Goal: Task Accomplishment & Management: Manage account settings

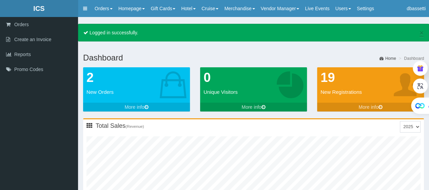
type input "0"
type input "7"
type input "0"
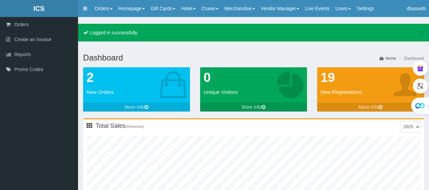
type input "9"
type input "0"
type input "9"
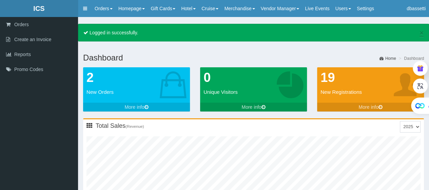
type input "0"
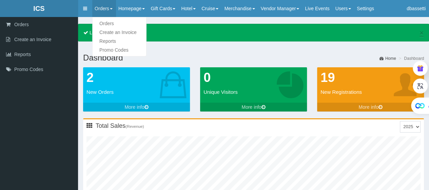
type input "0"
type input "11"
type input "0"
type input "1"
type input "0"
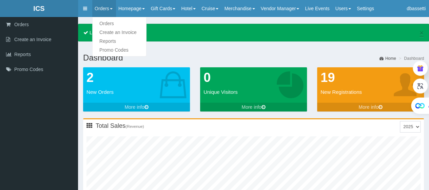
type input "13"
type input "0"
type input "1"
type input "14"
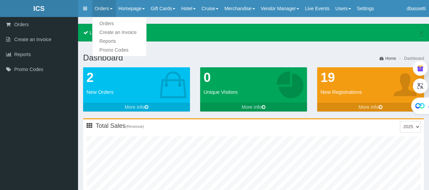
type input "0"
type input "2"
type input "1"
type input "16"
type input "0"
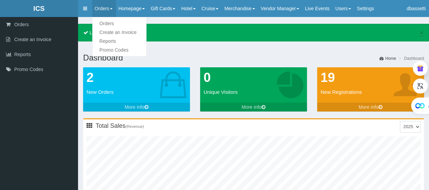
type input "3"
type input "1"
type input "18"
type input "0"
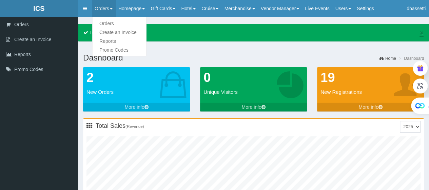
type input "4"
type input "1"
type input "20"
type input "0"
type input "5"
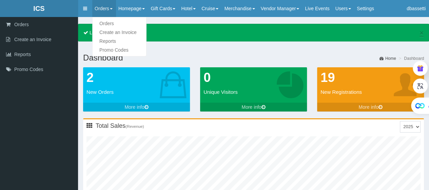
type input "1"
type input "22"
type input "0"
type input "6"
type input "1"
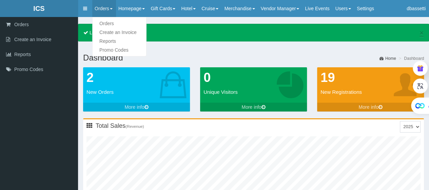
type input "24"
type input "0"
type input "7"
type input "1"
type input "26"
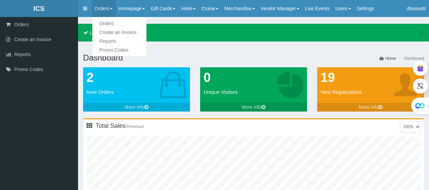
type input "0"
type input "8"
type input "1"
type input "29"
type input "0"
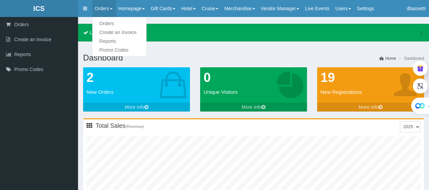
type input "10"
type input "1"
type input "31"
type input "0"
type input "12"
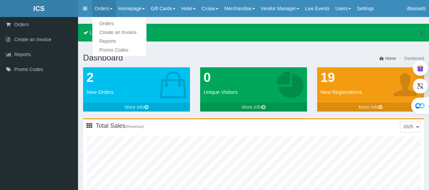
type input "1"
type input "33"
type input "0"
type input "13"
type input "1"
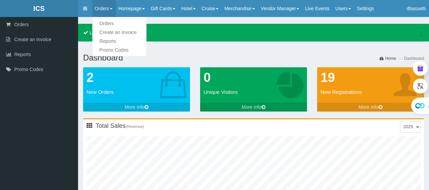
type input "36"
type input "0"
type input "15"
type input "2"
type input "10"
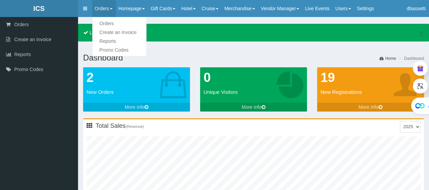
type input "1"
type input "38"
type input "0"
type input "17"
type input "2"
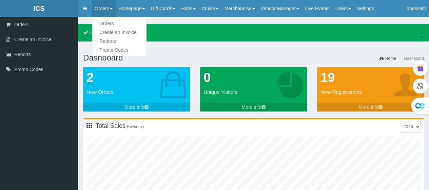
type input "12"
type input "1"
type input "41"
type input "0"
type input "19"
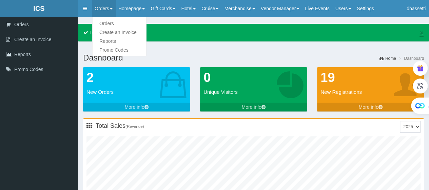
type input "3"
type input "13"
type input "2"
type input "43"
type input "0"
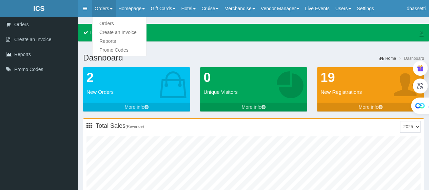
type input "21"
type input "3"
type input "15"
type input "2"
type input "46"
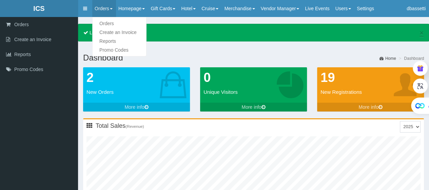
type input "1"
type input "23"
type input "3"
type input "17"
type input "2"
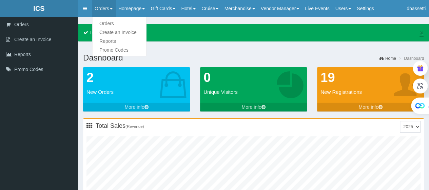
type input "48"
type input "1"
type input "25"
type input "4"
type input "19"
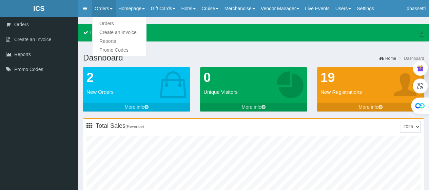
type input "2"
type input "51"
type input "1"
type input "28"
type input "4"
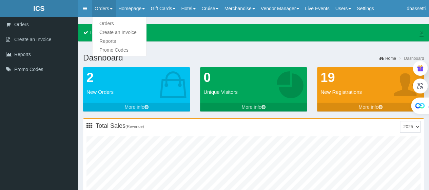
type input "20"
type input "2"
type input "53"
type input "1"
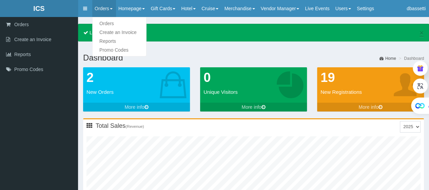
type input "30"
type input "4"
type input "22"
type input "2"
type input "56"
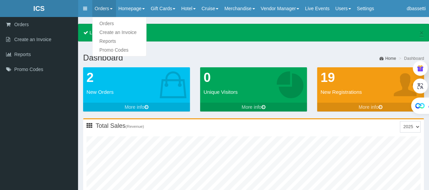
type input "1"
type input "32"
type input "5"
type input "24"
type input "2"
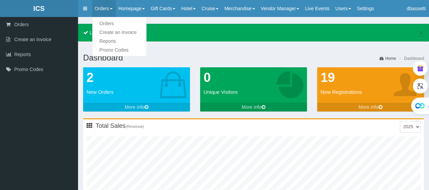
type input "58"
type input "1"
type input "35"
type input "5"
type input "26"
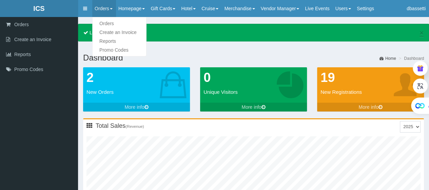
type input "2"
type input "61"
type input "1"
type input "37"
type input "5"
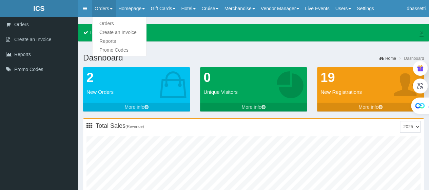
type input "28"
type input "2"
type input "63"
type input "1"
type input "40"
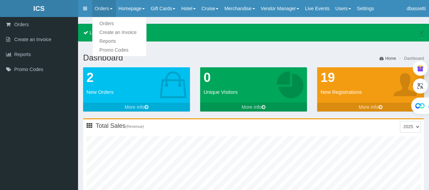
type input "6"
type input "30"
type input "2"
type input "66"
type input "1"
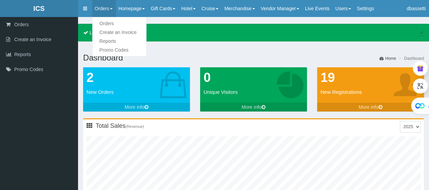
type input "43"
type input "6"
type input "33"
type input "2"
type input "68"
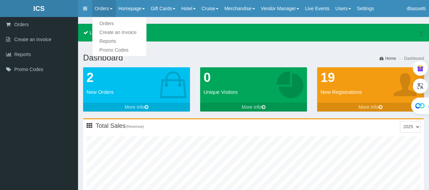
type input "1"
type input "45"
type input "7"
type input "35"
type input "3"
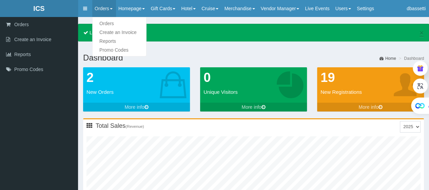
type input "70"
type input "1"
type input "47"
type input "7"
type input "37"
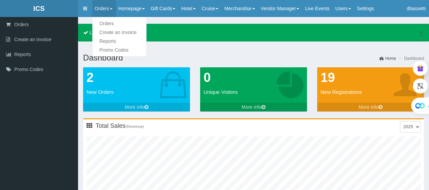
type input "3"
type input "72"
type input "1"
type input "50"
type input "7"
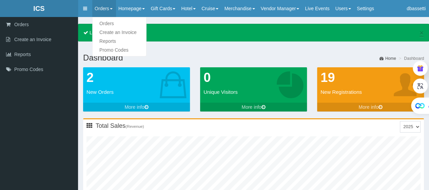
type input "39"
type input "3"
type input "74"
type input "1"
type input "52"
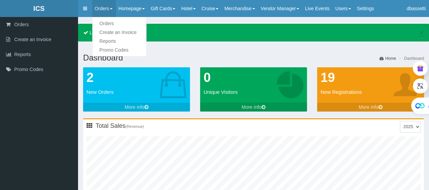
type input "8"
type input "41"
type input "3"
type input "76"
type input "1"
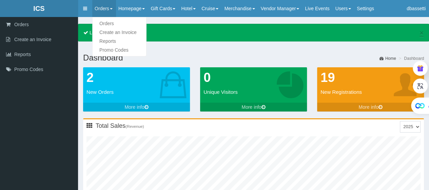
type input "55"
type input "8"
type input "44"
type input "3"
type input "79"
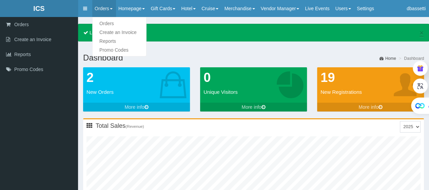
type input "1"
type input "57"
type input "9"
type input "46"
type input "3"
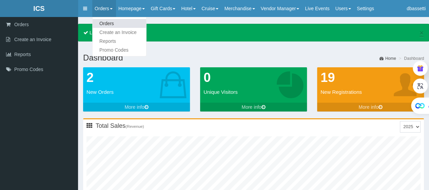
type input "80"
type input "1"
type input "60"
type input "9"
type input "48"
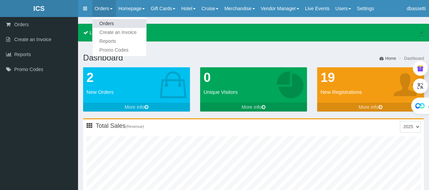
type input "3"
type input "82"
type input "1"
type input "63"
type input "9"
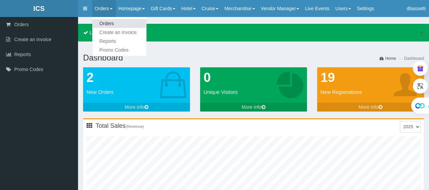
type input "50"
type input "3"
type input "84"
type input "1"
type input "65"
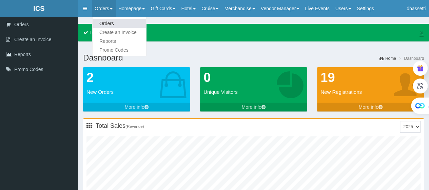
type input "10"
type input "52"
type input "3"
type input "86"
type input "2"
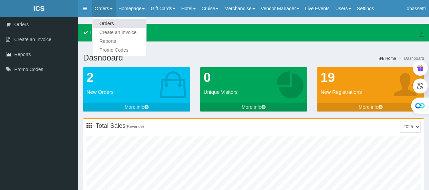
type input "67"
type input "10"
type input "54"
type input "3"
type input "87"
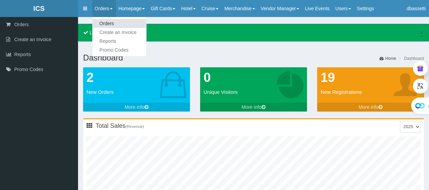
click at [103, 23] on link "Orders" at bounding box center [120, 23] width 54 height 9
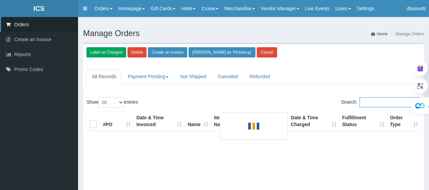
click at [370, 102] on input "Search:" at bounding box center [390, 102] width 61 height 10
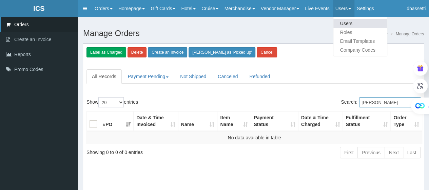
type input "Paul Brady"
click at [354, 26] on link "Users" at bounding box center [361, 23] width 54 height 9
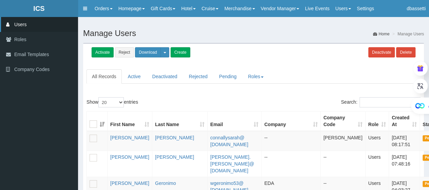
click at [372, 108] on div "Search:" at bounding box center [340, 103] width 162 height 12
click at [371, 101] on input "Search:" at bounding box center [390, 102] width 61 height 10
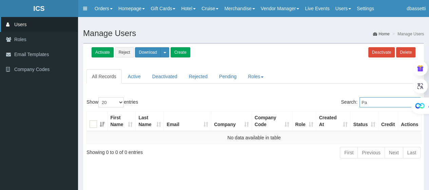
type input "P"
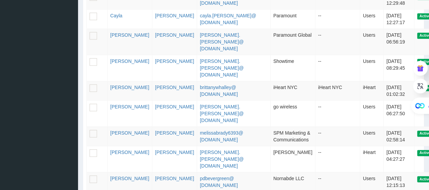
scroll to position [373, 0]
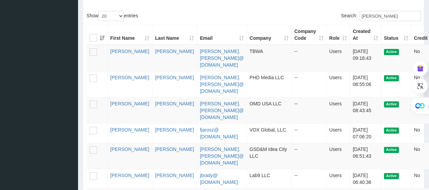
scroll to position [62, 0]
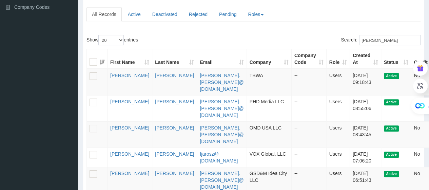
click at [259, 40] on div "Search: Brady" at bounding box center [340, 41] width 162 height 12
drag, startPoint x: 383, startPoint y: 36, endPoint x: 303, endPoint y: 36, distance: 79.7
click at [321, 41] on div "Search: Brady" at bounding box center [340, 41] width 162 height 12
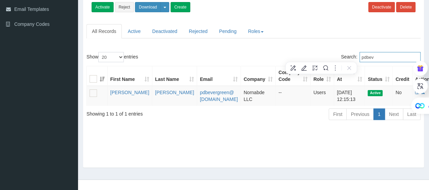
scroll to position [45, 0]
type input "pdbever"
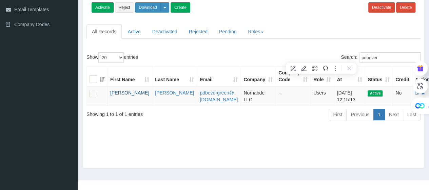
click at [116, 93] on link "[PERSON_NAME]" at bounding box center [129, 92] width 39 height 5
